Goal: Information Seeking & Learning: Learn about a topic

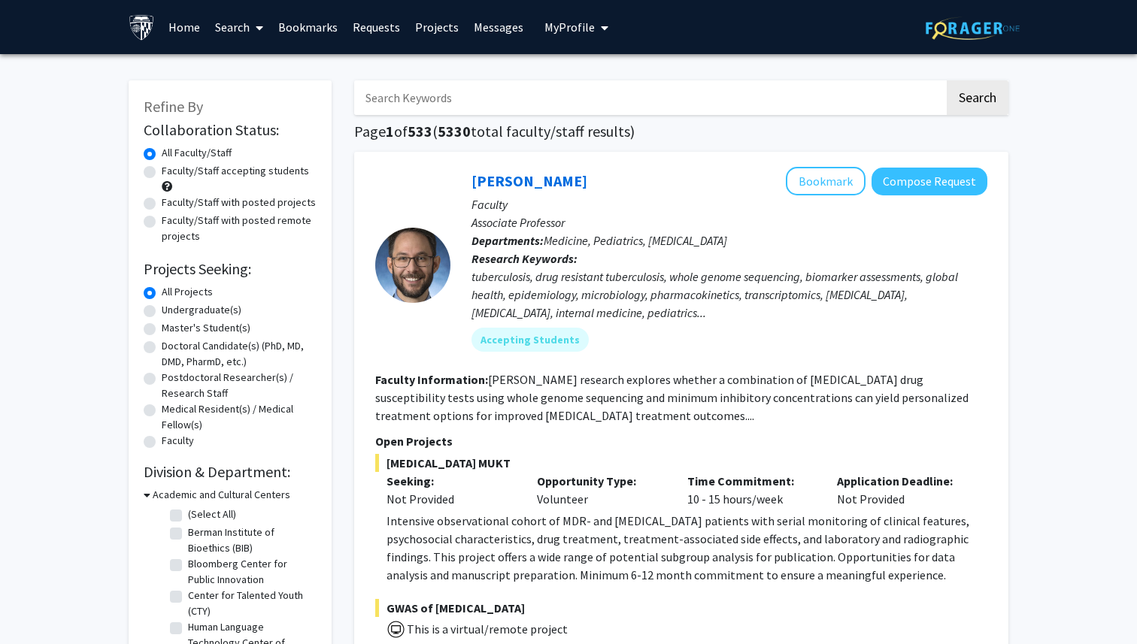
click at [436, 94] on input "Search Keywords" at bounding box center [649, 97] width 590 height 35
type input "cardiology"
click at [953, 97] on button "Search" at bounding box center [977, 97] width 62 height 35
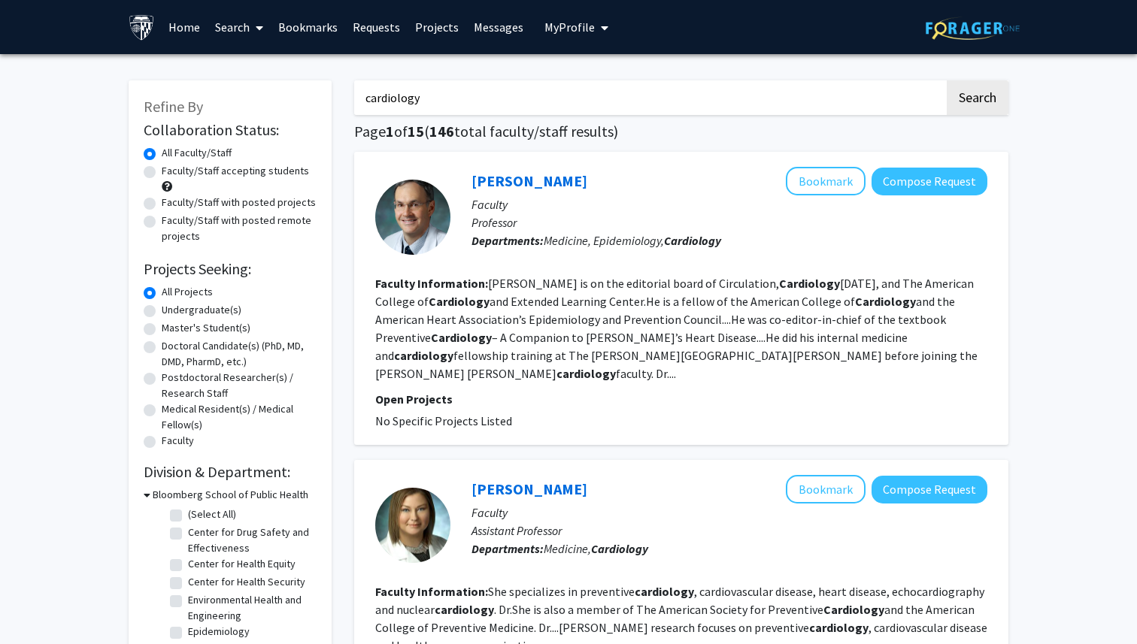
click at [491, 102] on input "cardiology" at bounding box center [649, 97] width 590 height 35
click at [375, 98] on input "cardiology" at bounding box center [649, 97] width 590 height 35
click at [366, 98] on input "cardiology" at bounding box center [649, 97] width 590 height 35
drag, startPoint x: 462, startPoint y: 98, endPoint x: 332, endPoint y: 95, distance: 130.1
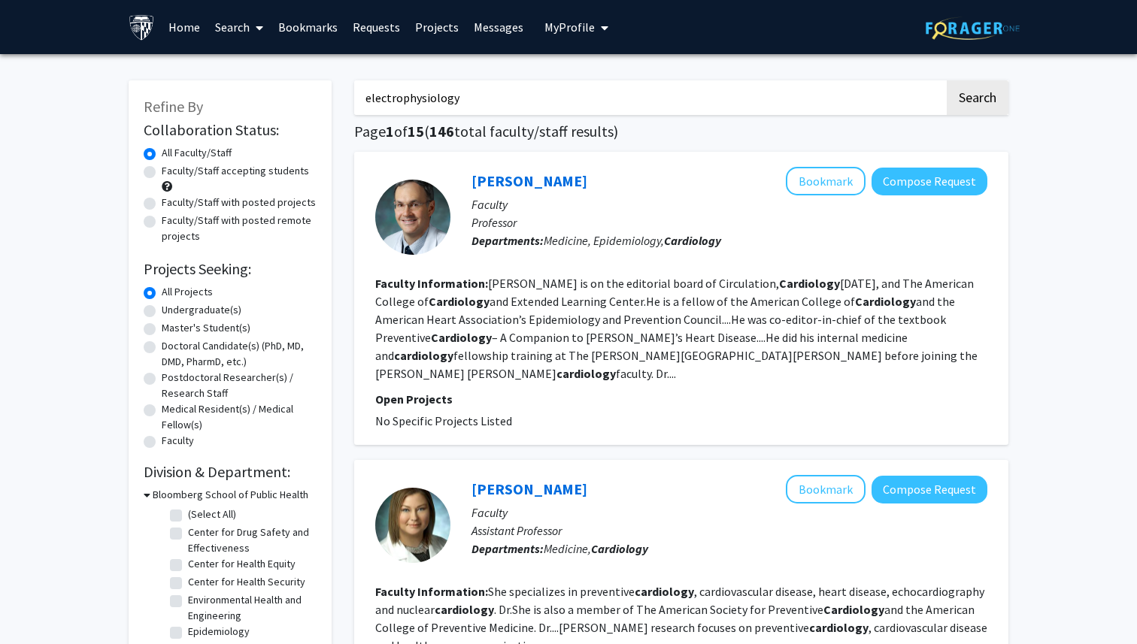
type input "electrophysiology"
click at [946, 80] on button "Search" at bounding box center [977, 97] width 62 height 35
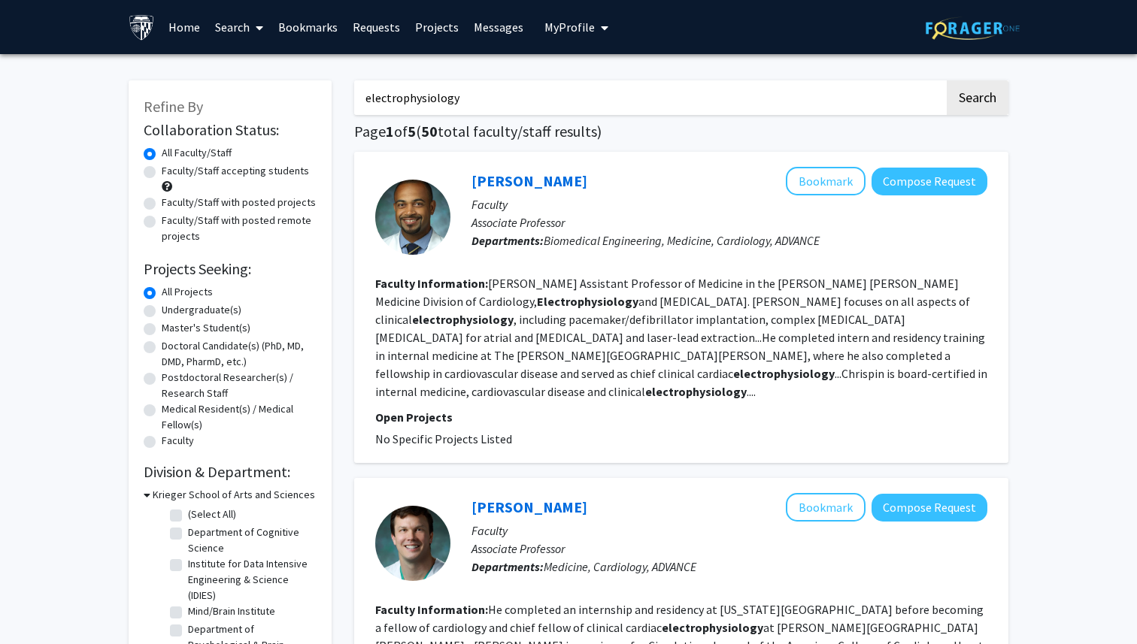
click at [288, 173] on label "Faculty/Staff accepting students" at bounding box center [235, 171] width 147 height 16
click at [171, 173] on input "Faculty/Staff accepting students" at bounding box center [167, 168] width 10 height 10
radio input "true"
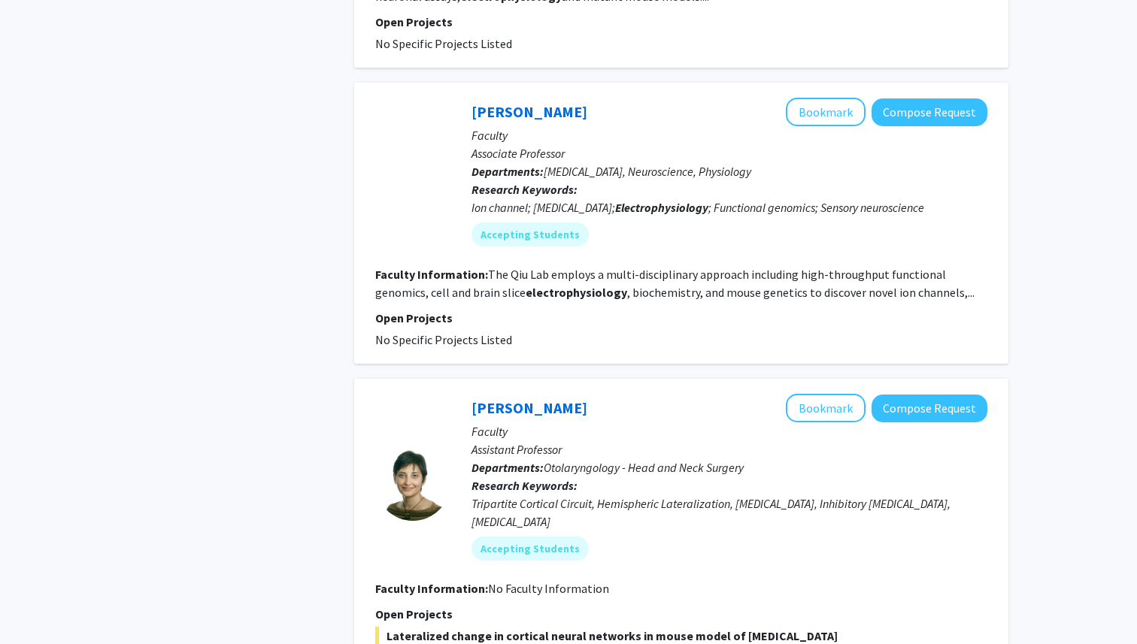
scroll to position [891, 0]
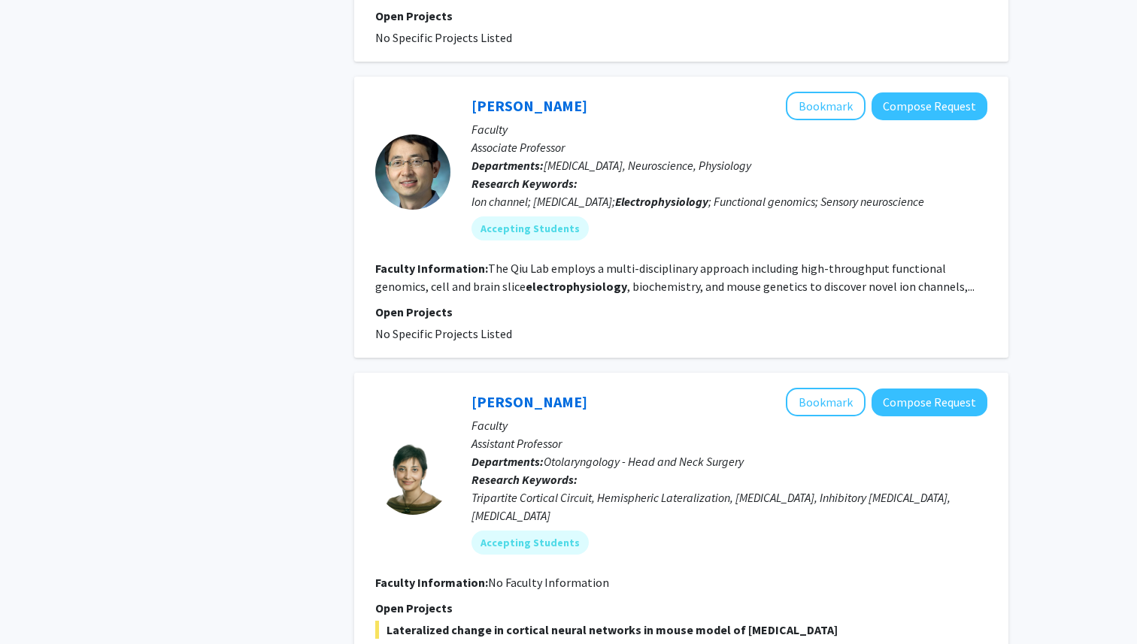
radio input "true"
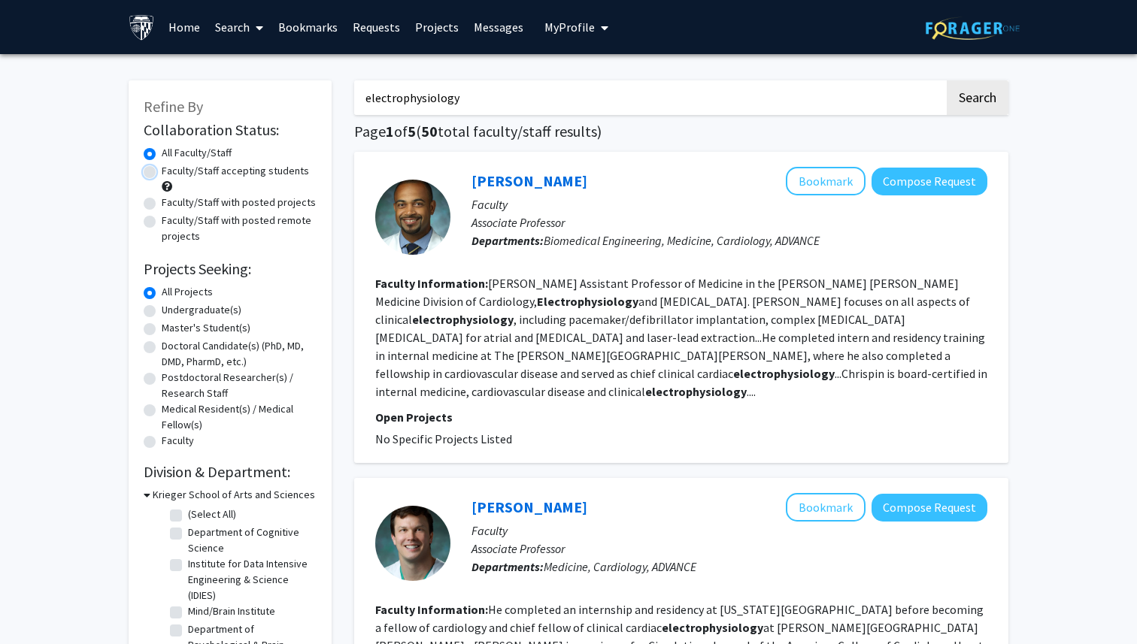
type input "cardiology"
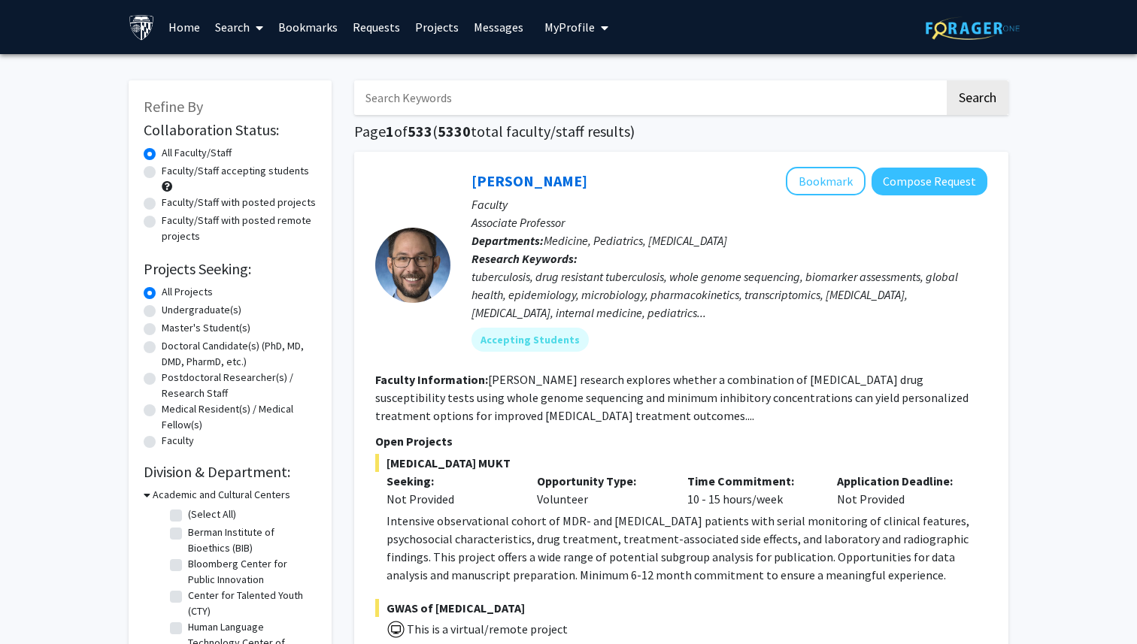
click at [219, 324] on label "Master's Student(s)" at bounding box center [206, 328] width 89 height 16
click at [171, 324] on input "Master's Student(s)" at bounding box center [167, 325] width 10 height 10
radio input "true"
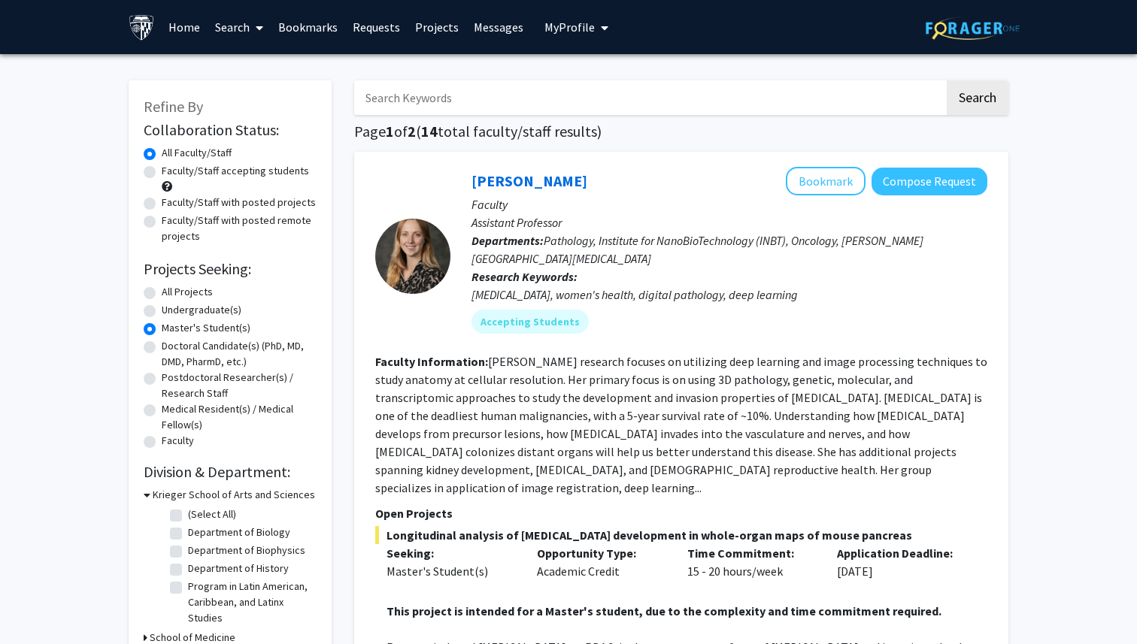
click at [174, 17] on link "Home" at bounding box center [184, 27] width 47 height 53
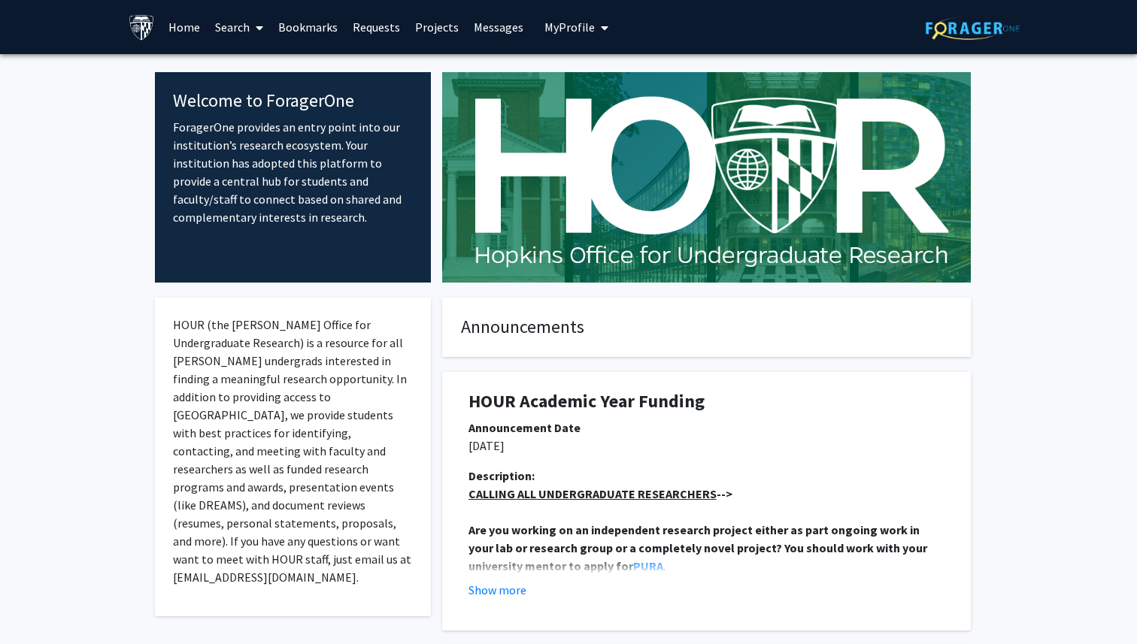
click at [237, 33] on link "Search" at bounding box center [238, 27] width 63 height 53
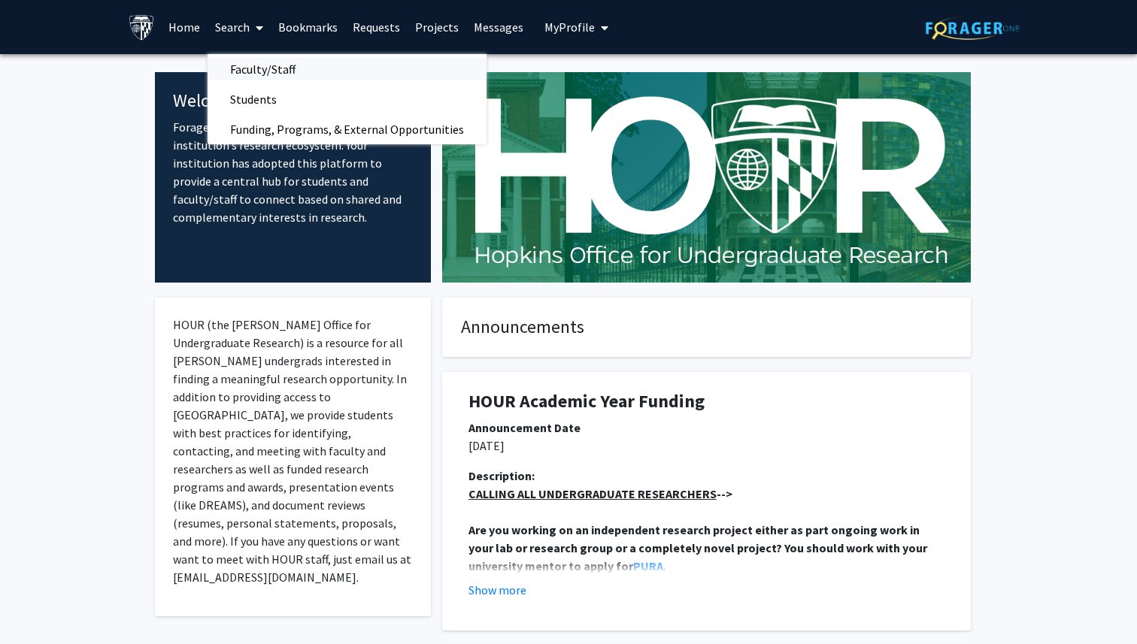
click at [253, 68] on span "Faculty/Staff" at bounding box center [262, 69] width 110 height 30
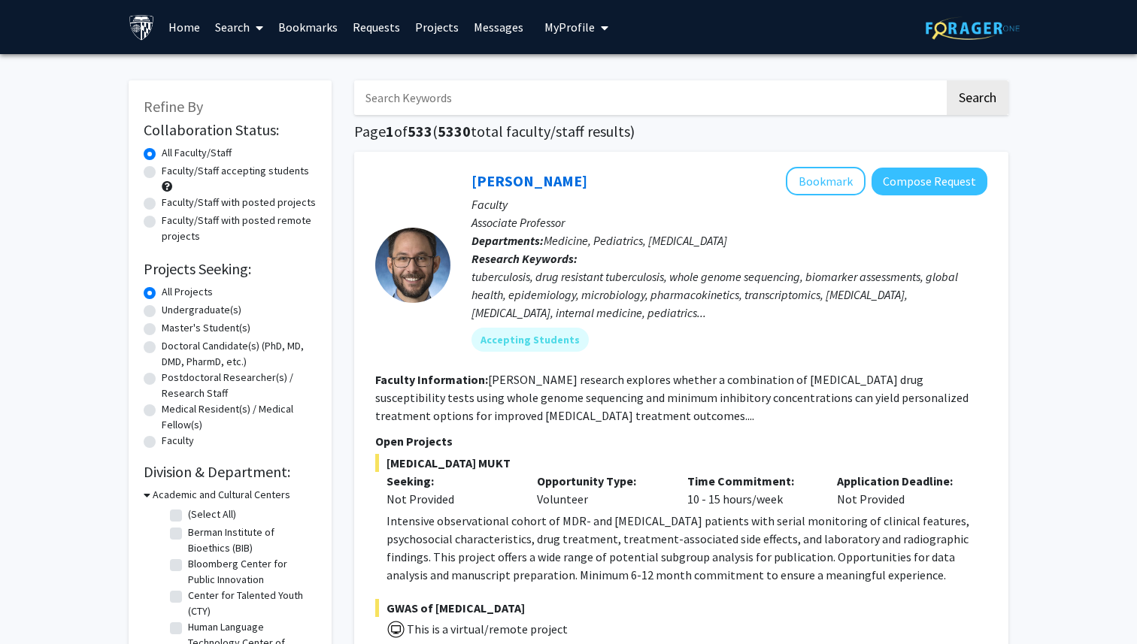
click at [194, 331] on label "Master's Student(s)" at bounding box center [206, 328] width 89 height 16
click at [171, 330] on input "Master's Student(s)" at bounding box center [167, 325] width 10 height 10
radio input "true"
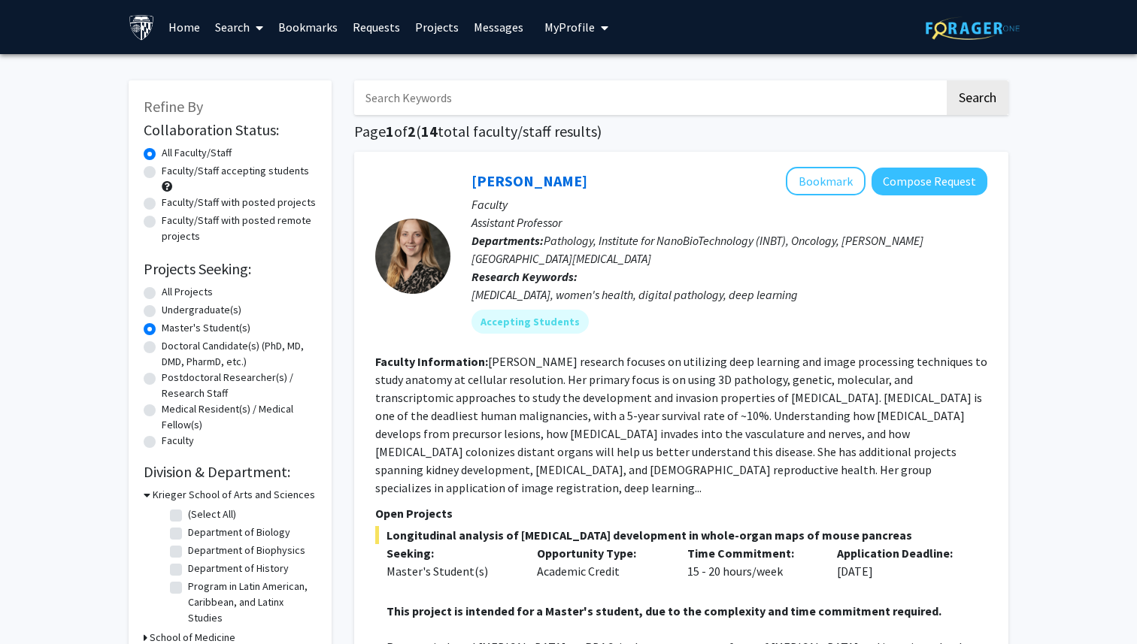
click at [241, 178] on label "Faculty/Staff accepting students" at bounding box center [235, 171] width 147 height 16
click at [171, 173] on input "Faculty/Staff accepting students" at bounding box center [167, 168] width 10 height 10
radio input "true"
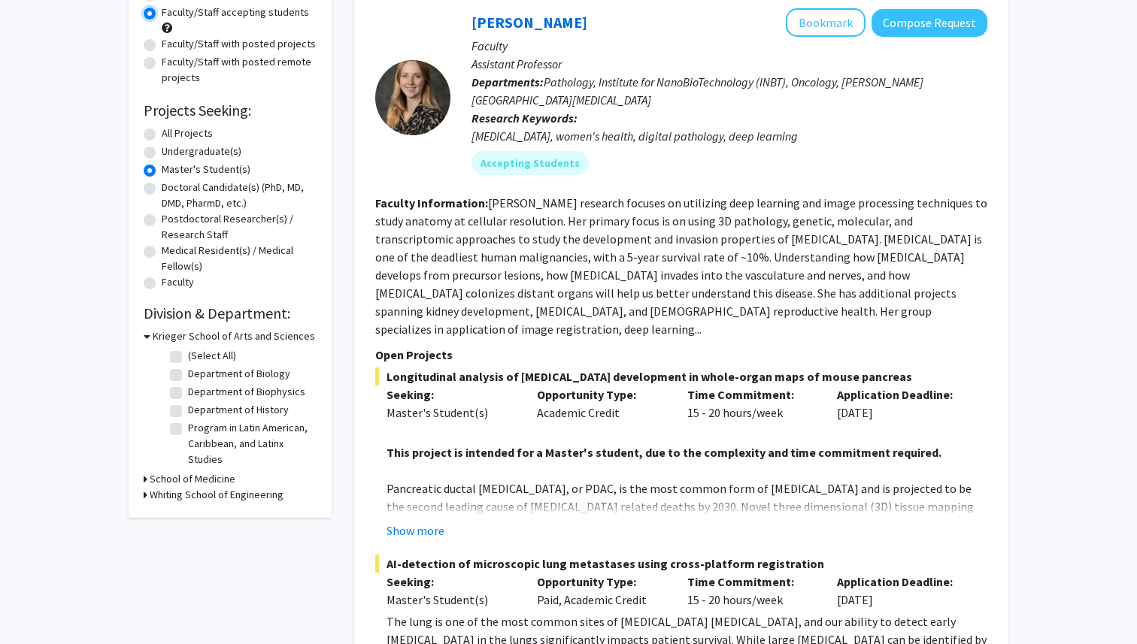
scroll to position [171, 0]
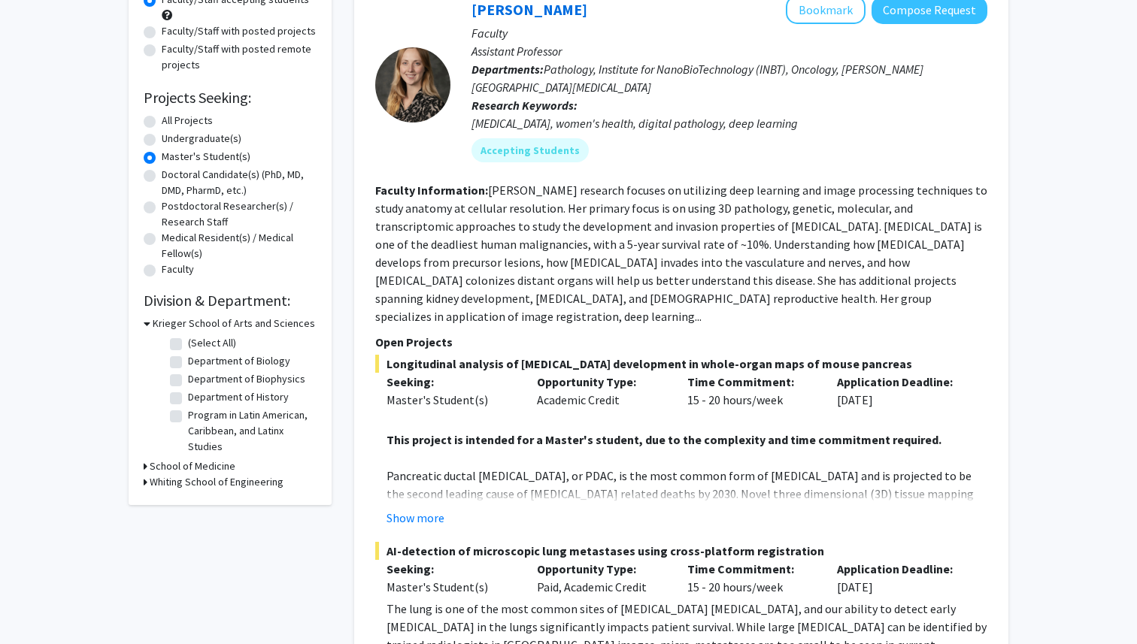
click at [164, 468] on h3 "School of Medicine" at bounding box center [193, 467] width 86 height 16
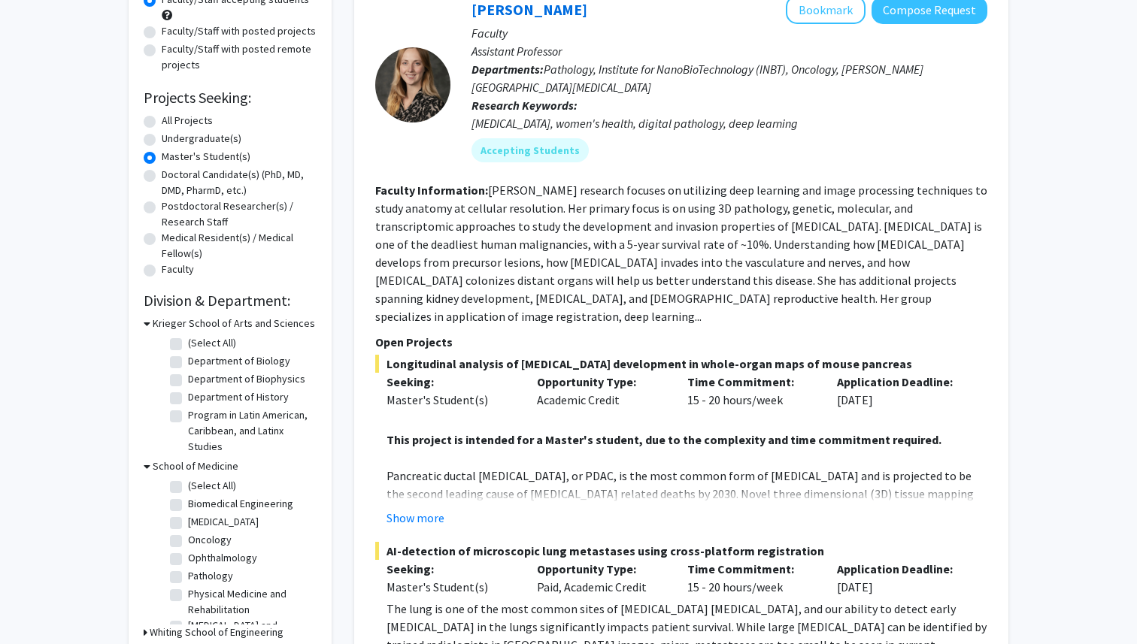
click at [165, 472] on h3 "School of Medicine" at bounding box center [196, 467] width 86 height 16
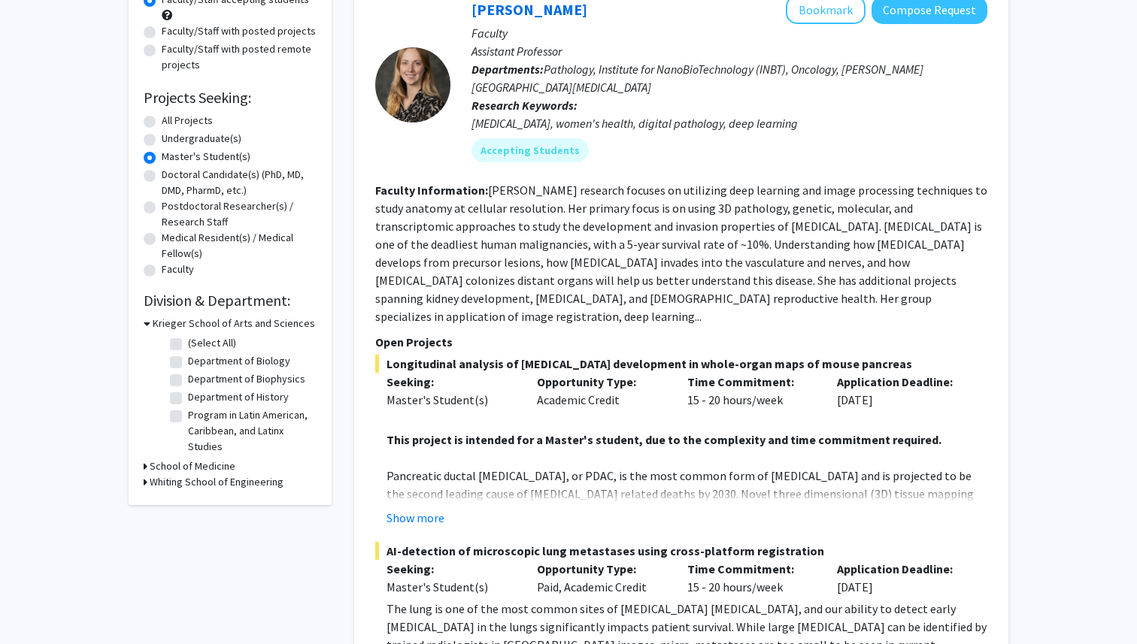
click at [171, 487] on h3 "Whiting School of Engineering" at bounding box center [217, 482] width 134 height 16
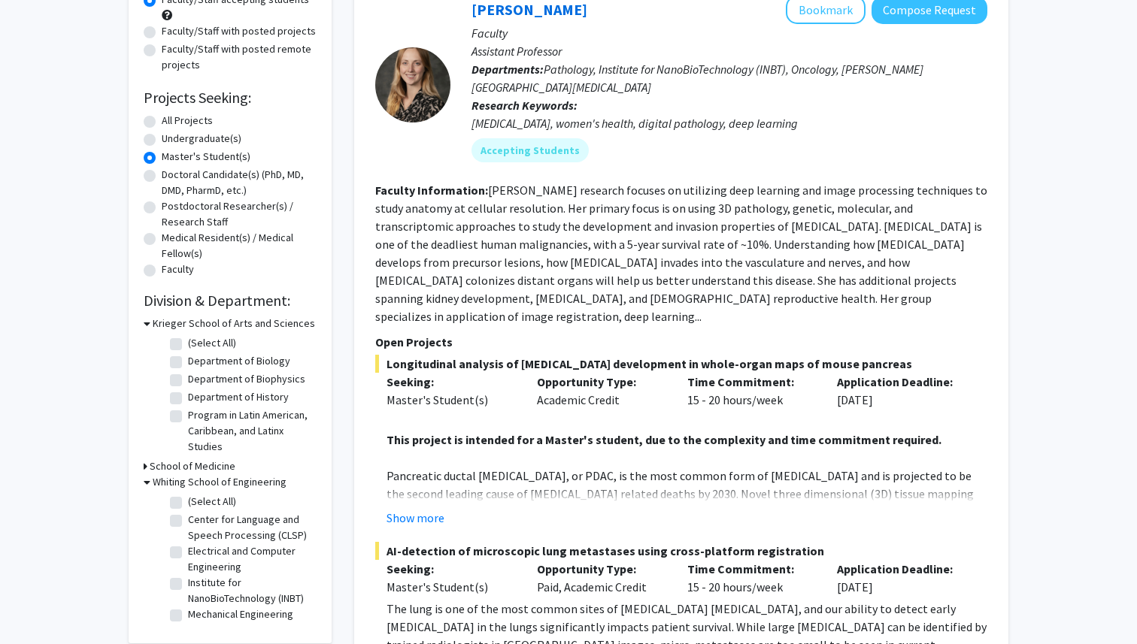
click at [171, 462] on h3 "School of Medicine" at bounding box center [193, 467] width 86 height 16
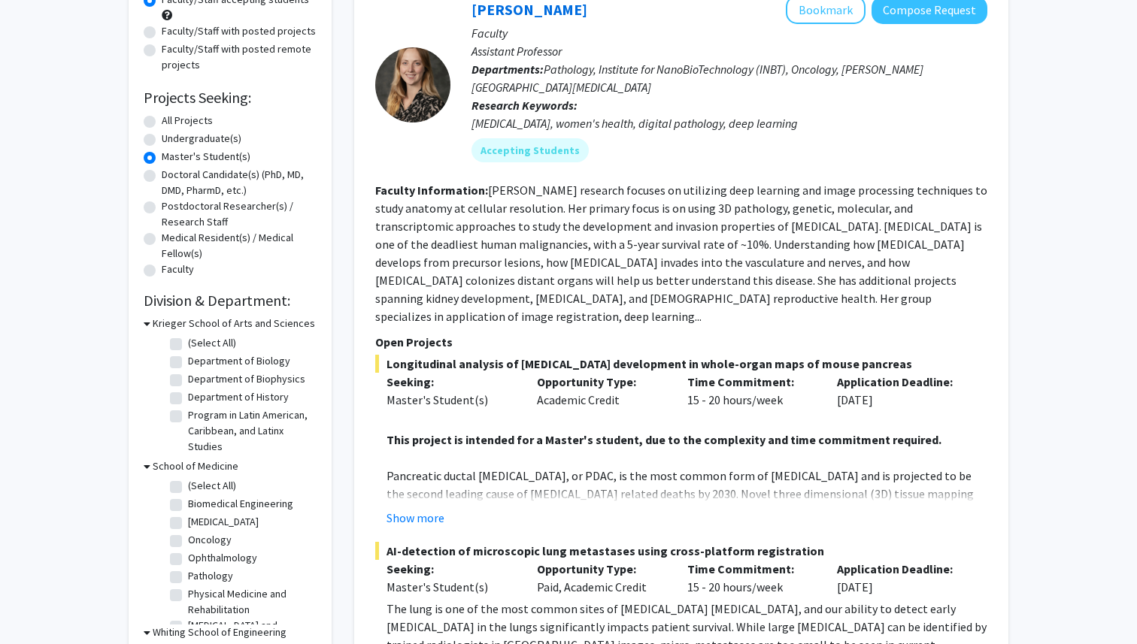
click at [183, 505] on fg-checkbox "Biomedical Engineering Biomedical Engineering" at bounding box center [241, 505] width 143 height 18
click at [188, 504] on label "Biomedical Engineering" at bounding box center [240, 504] width 105 height 16
click at [188, 504] on input "Biomedical Engineering" at bounding box center [193, 501] width 10 height 10
checkbox input "true"
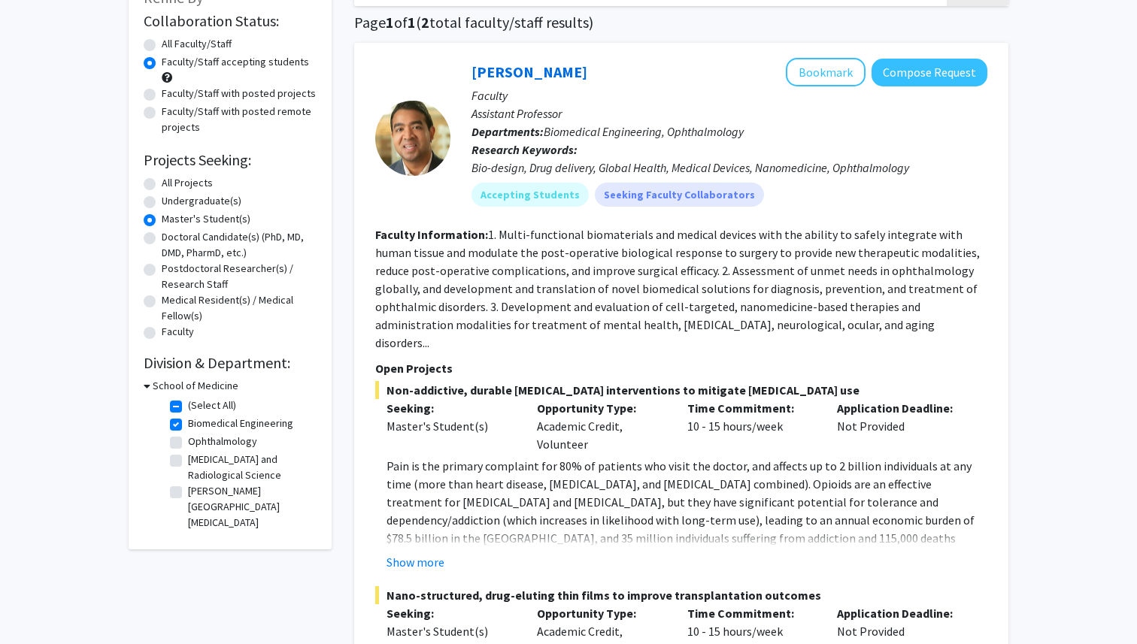
scroll to position [113, 0]
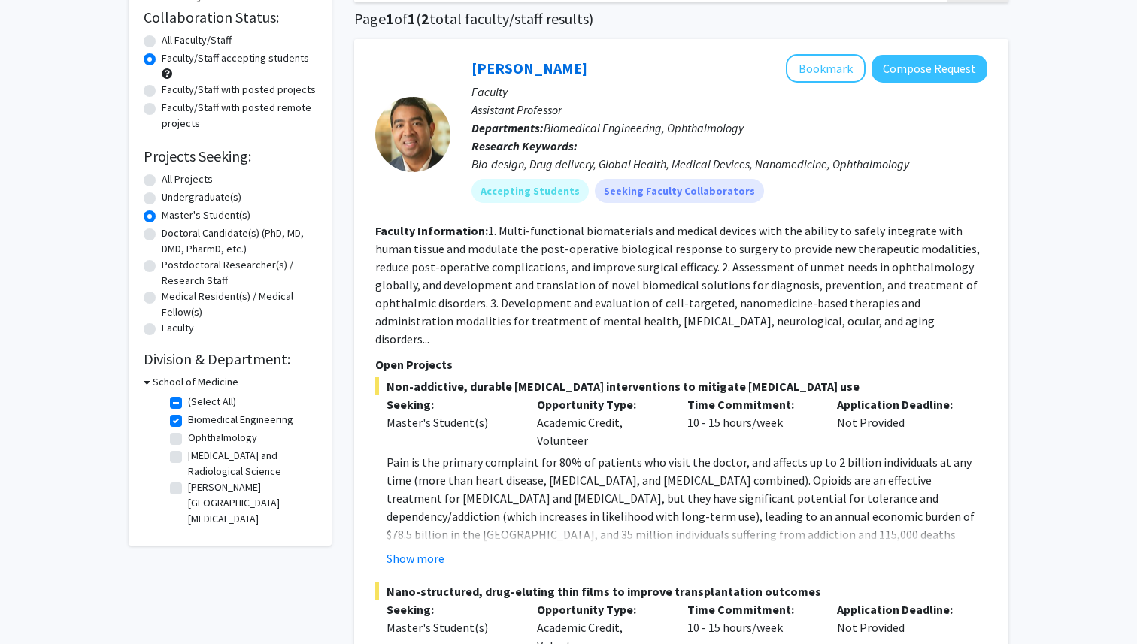
click at [162, 380] on h3 "School of Medicine" at bounding box center [196, 382] width 86 height 16
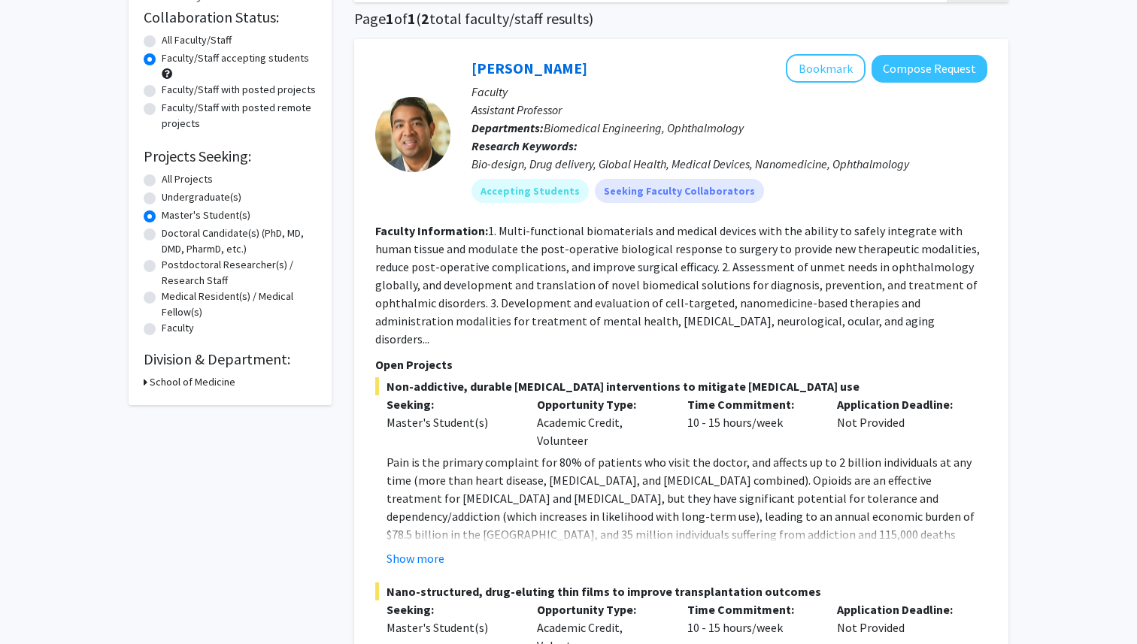
click at [162, 380] on h3 "School of Medicine" at bounding box center [193, 382] width 86 height 16
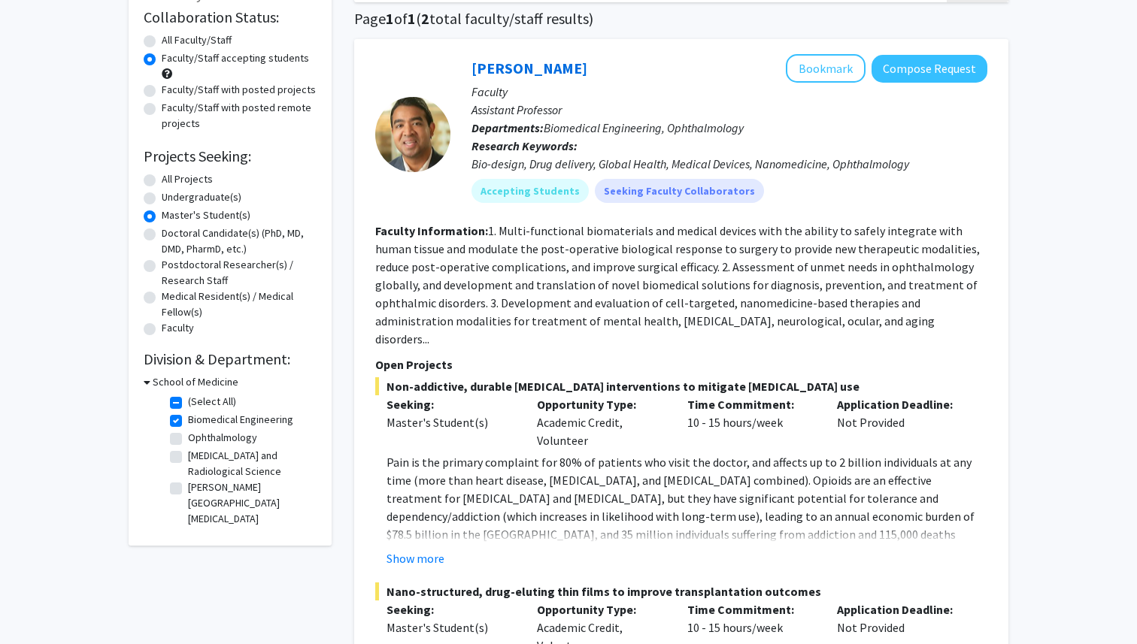
click at [188, 405] on label "(Select All)" at bounding box center [212, 402] width 48 height 16
click at [188, 404] on input "(Select All)" at bounding box center [193, 399] width 10 height 10
checkbox input "false"
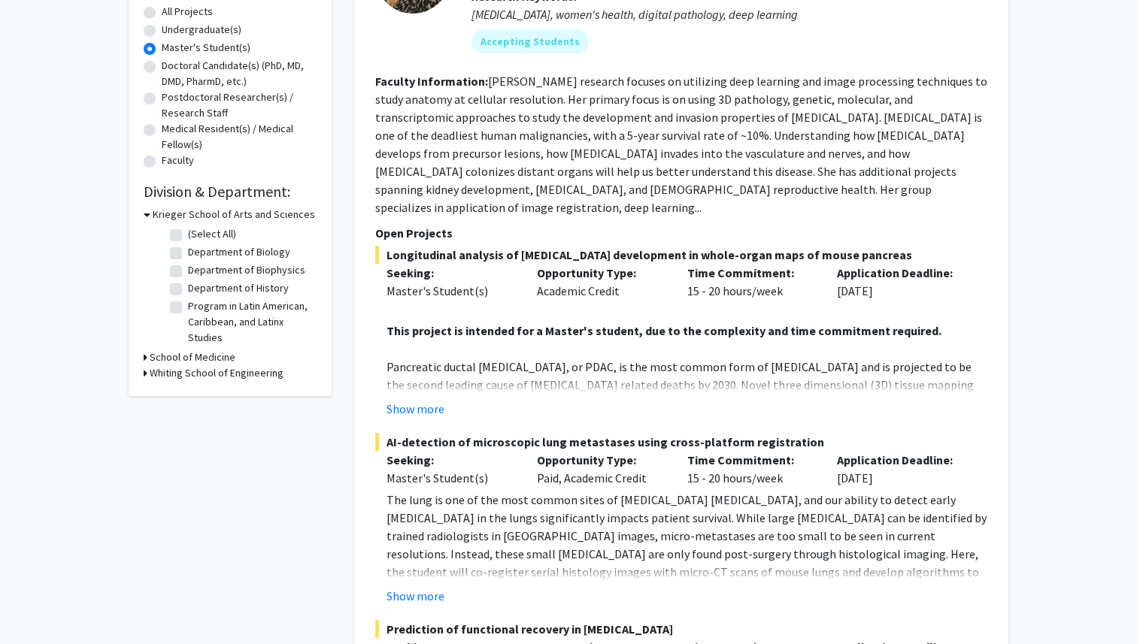
scroll to position [292, 0]
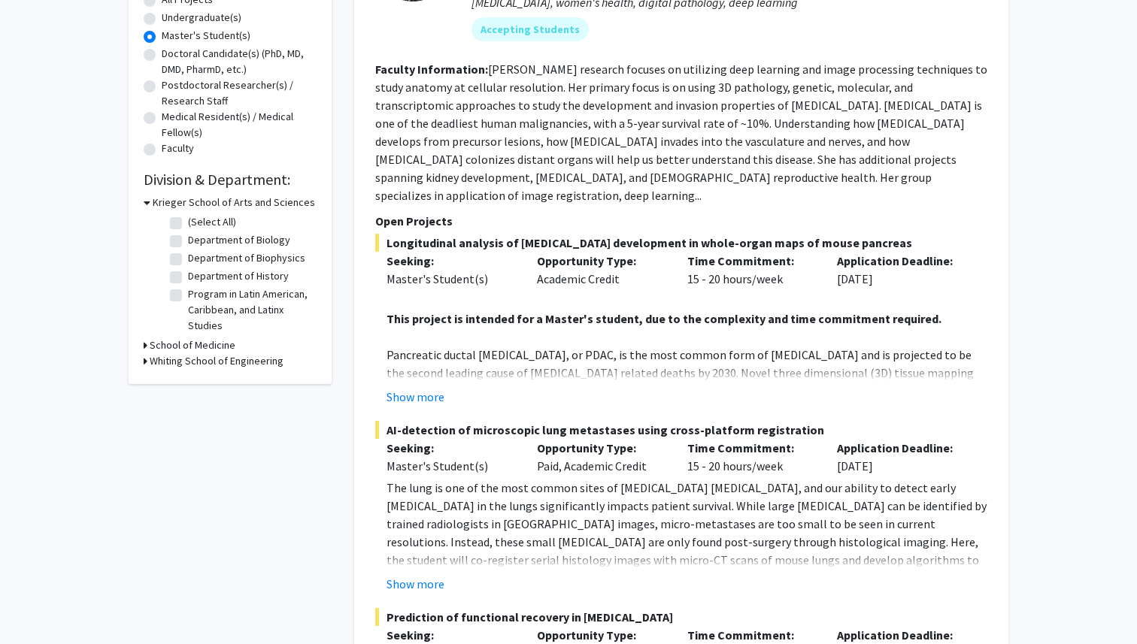
click at [174, 359] on h3 "Whiting School of Engineering" at bounding box center [217, 361] width 134 height 16
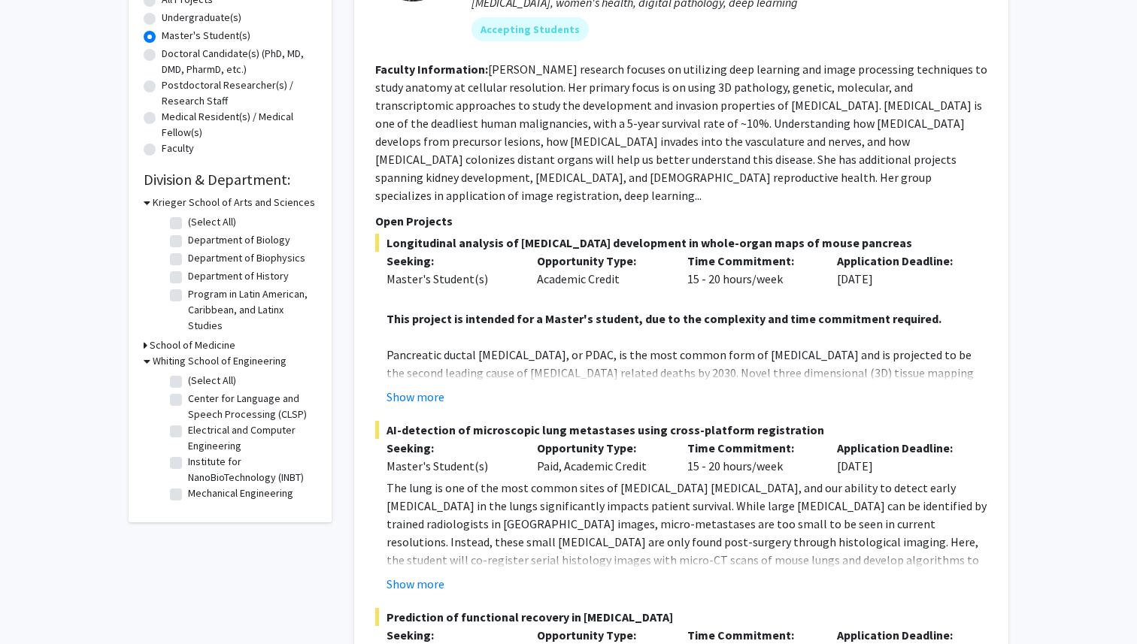
click at [163, 347] on h3 "School of Medicine" at bounding box center [193, 345] width 86 height 16
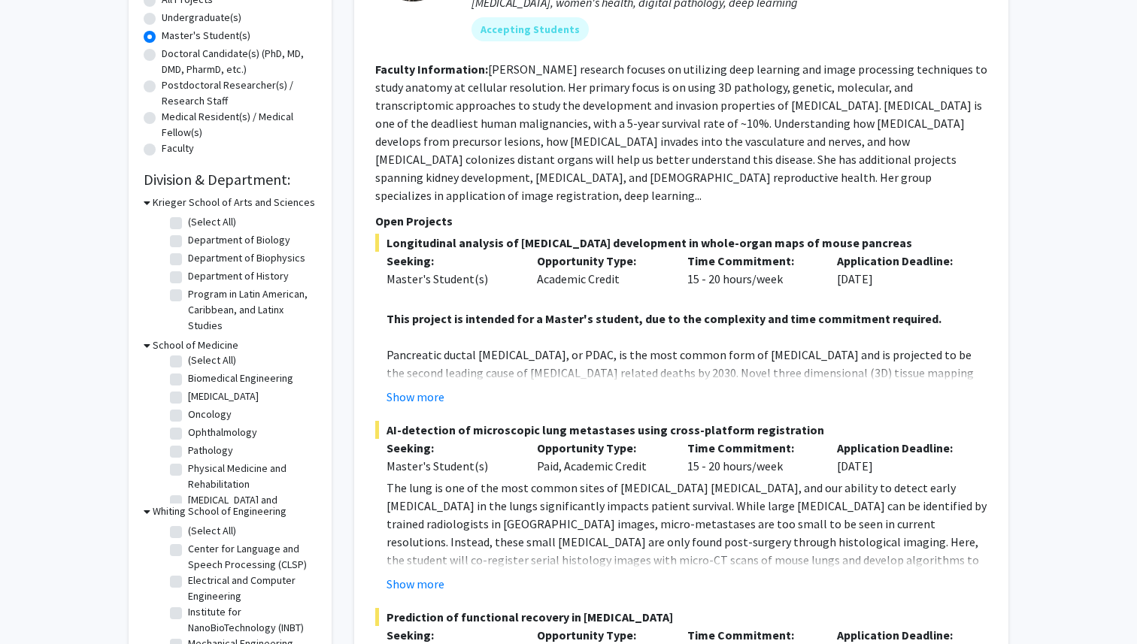
scroll to position [0, 0]
click at [188, 385] on label "Biomedical Engineering" at bounding box center [240, 383] width 105 height 16
click at [188, 385] on input "Biomedical Engineering" at bounding box center [193, 380] width 10 height 10
checkbox input "true"
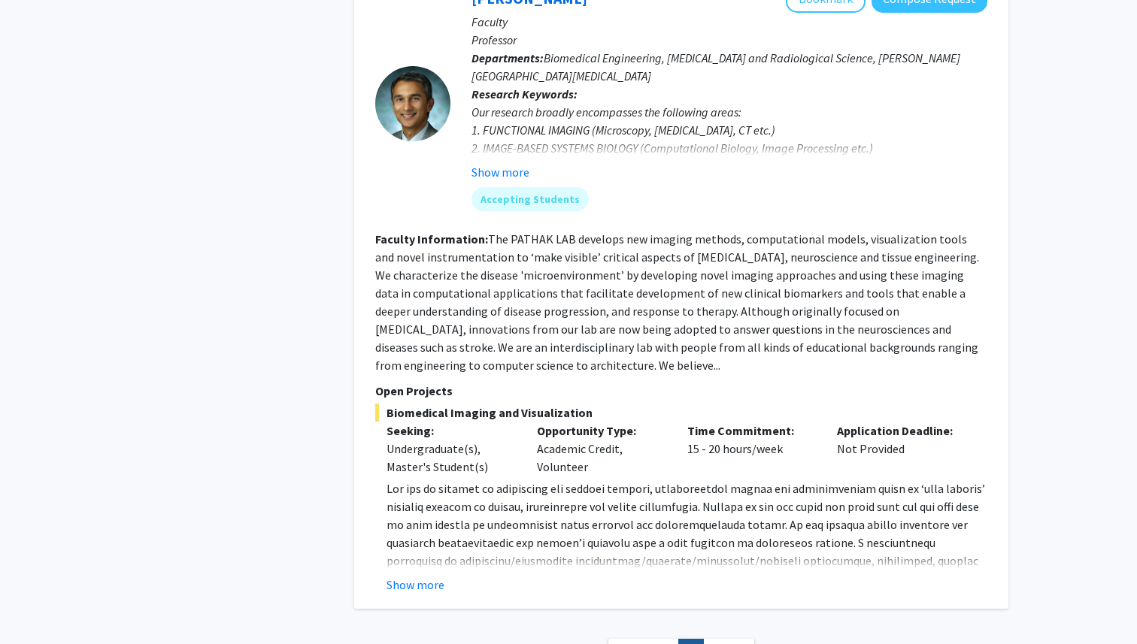
scroll to position [1155, 0]
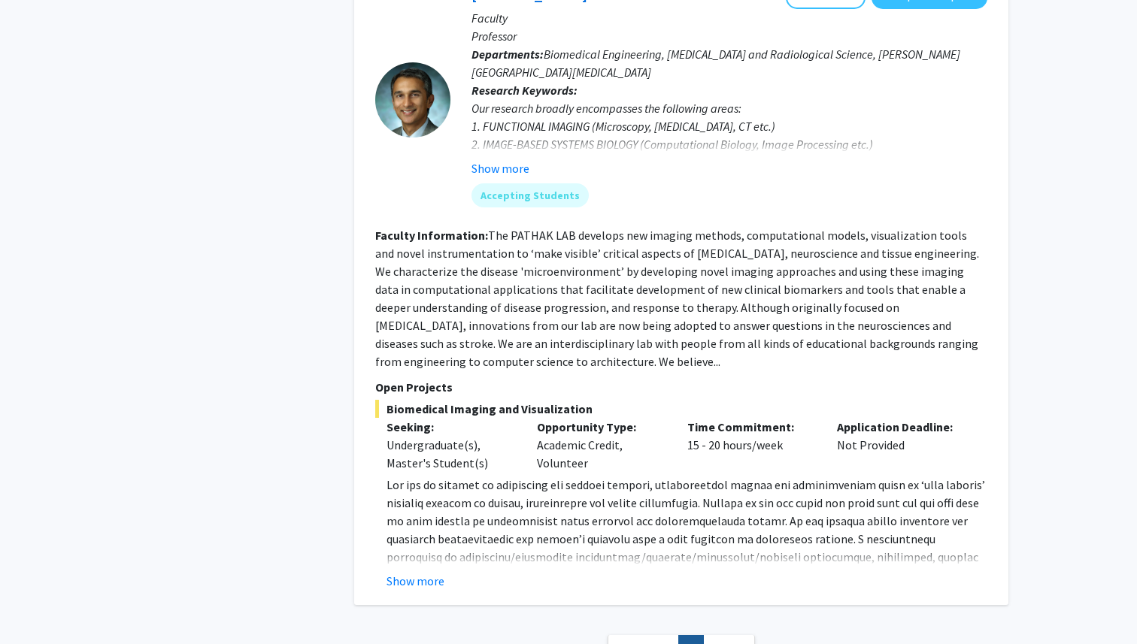
click at [721, 635] on link "Next »" at bounding box center [729, 648] width 52 height 26
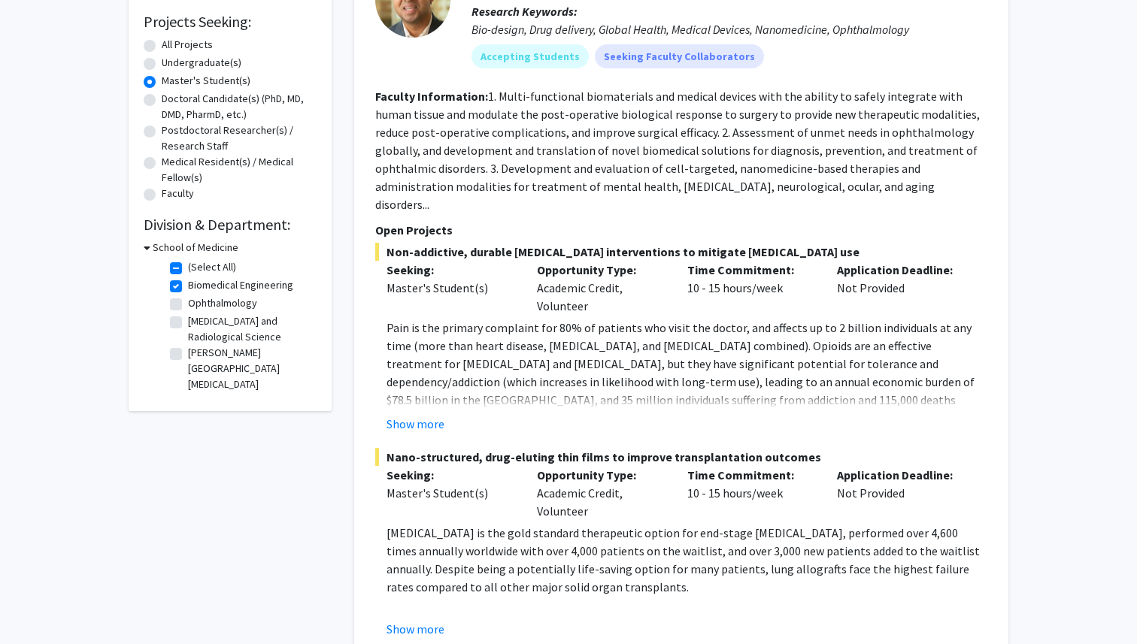
scroll to position [0, 0]
